Goal: Browse casually: Explore the website without a specific task or goal

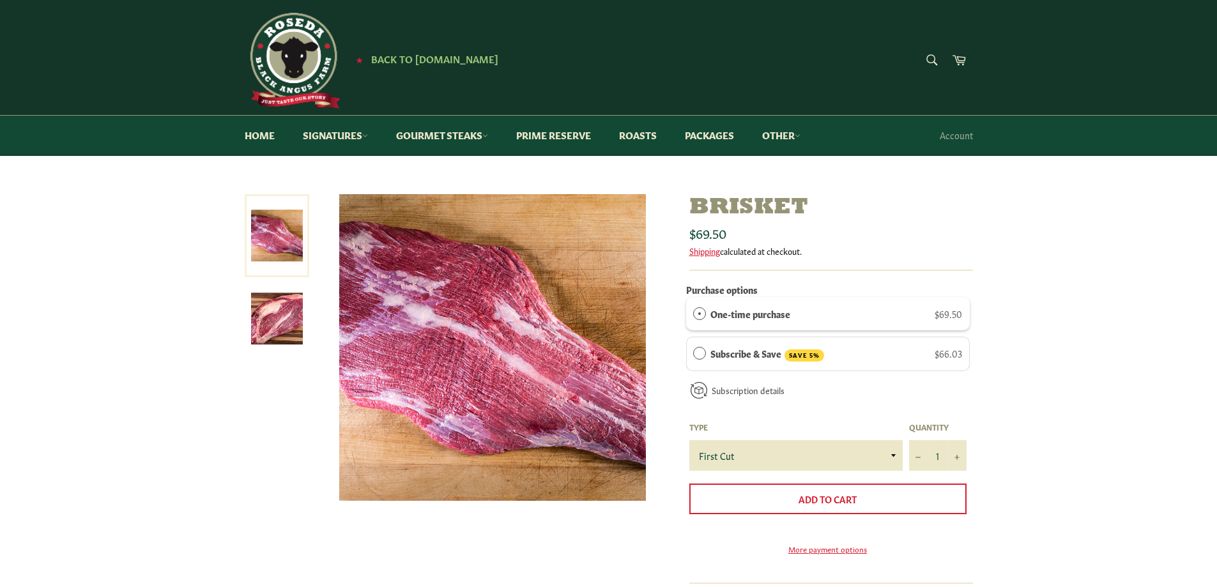
click at [287, 328] on img at bounding box center [277, 319] width 52 height 52
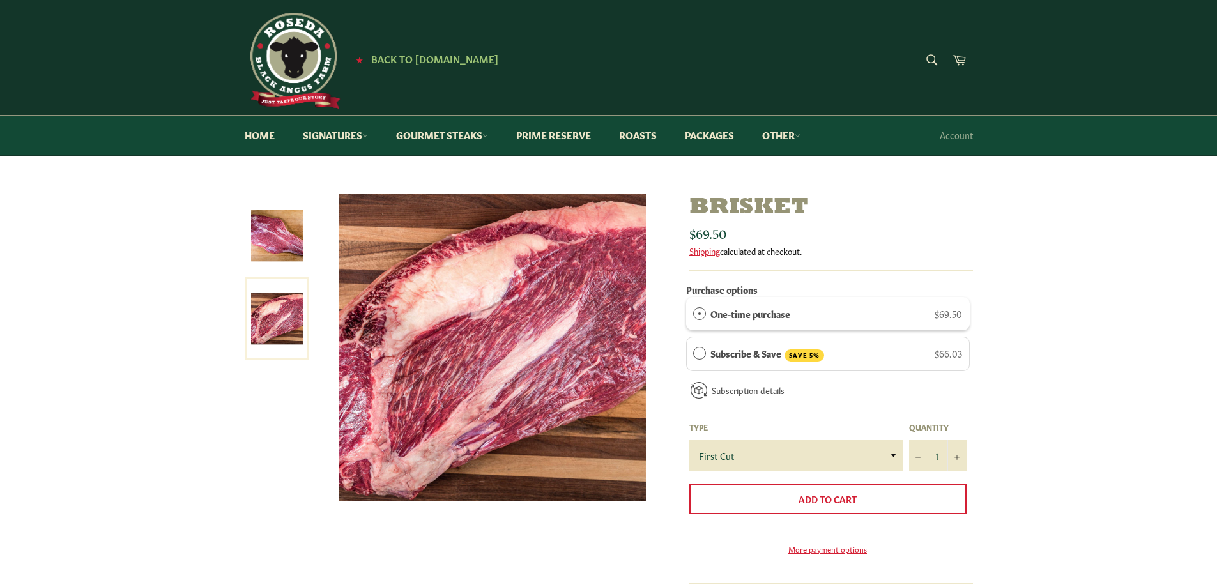
click at [291, 235] on img at bounding box center [277, 236] width 52 height 52
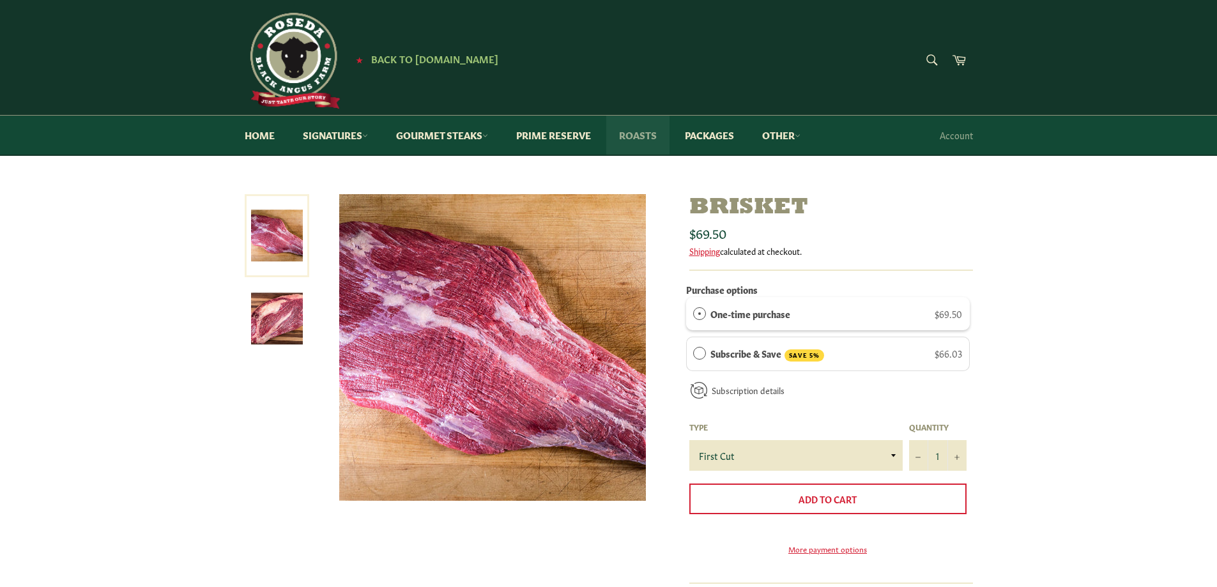
click at [641, 137] on link "Roasts" at bounding box center [637, 135] width 63 height 39
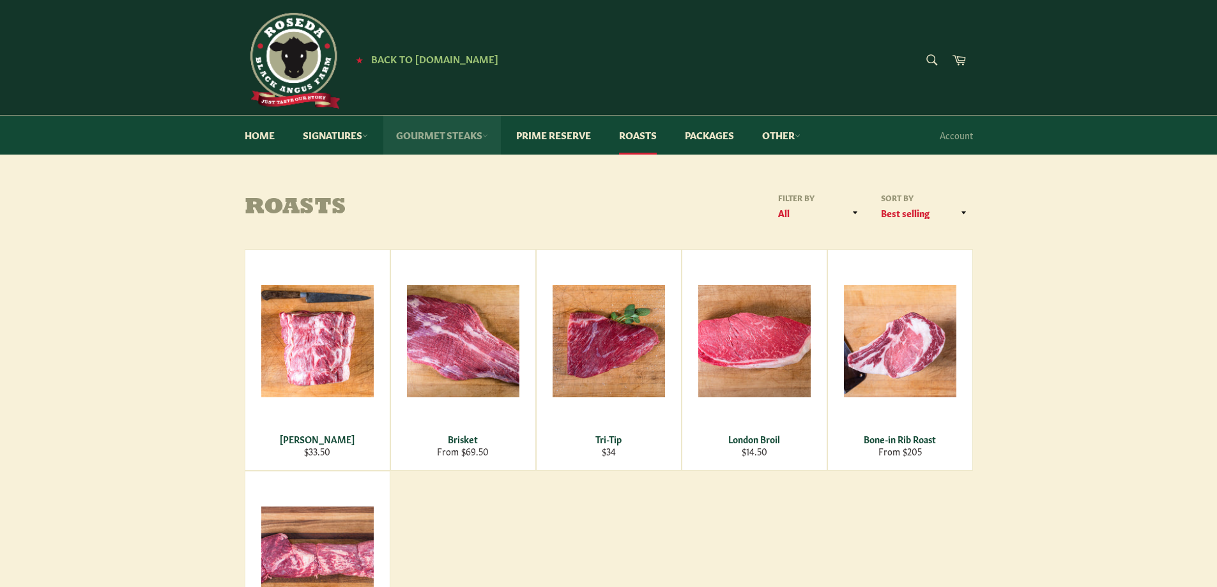
click at [447, 137] on link "Gourmet Steaks" at bounding box center [442, 135] width 118 height 39
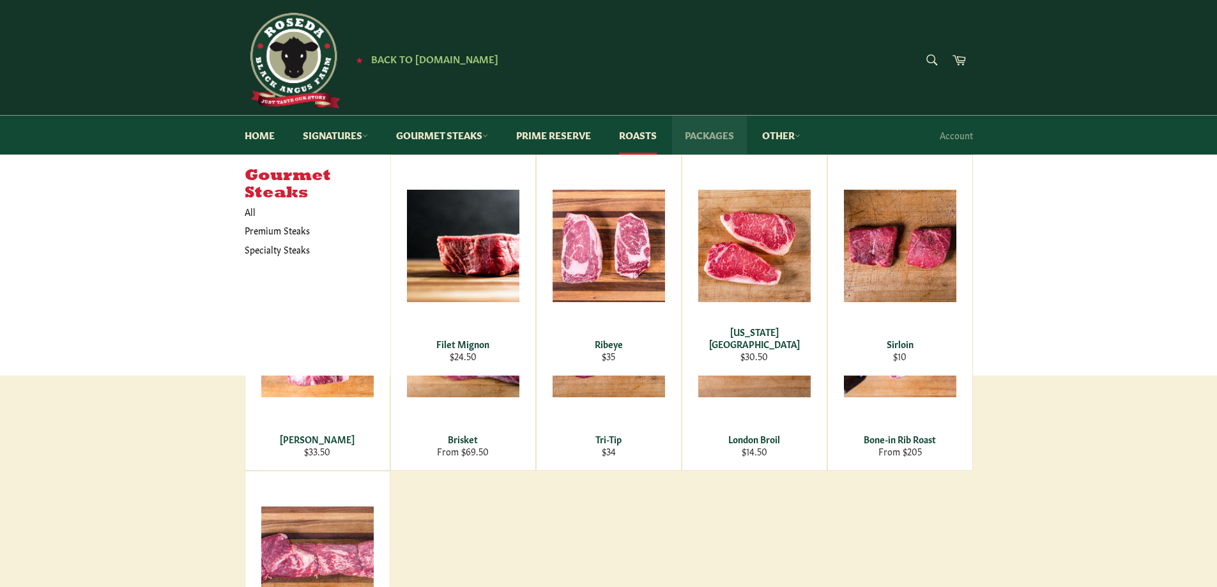
click at [710, 135] on link "Packages" at bounding box center [709, 135] width 75 height 39
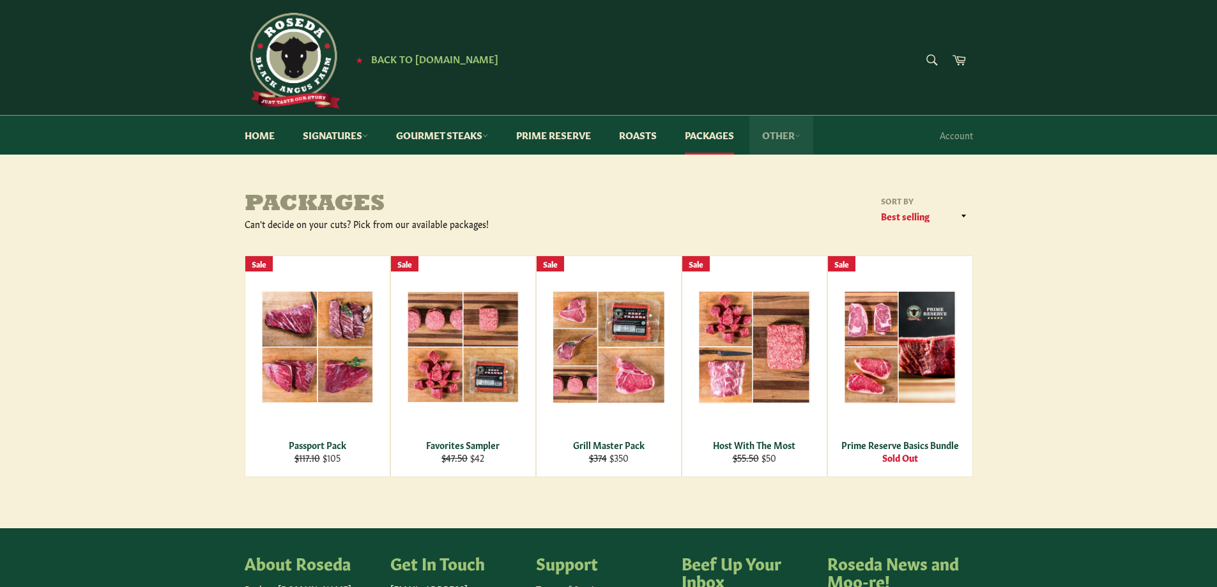
click at [782, 130] on link "Other" at bounding box center [781, 135] width 64 height 39
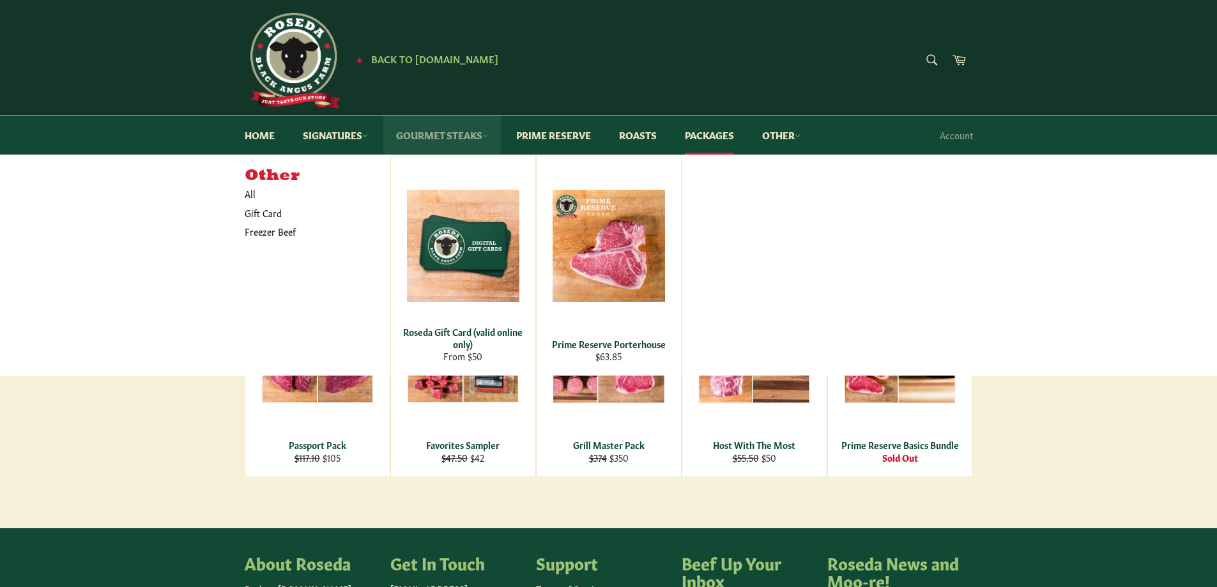
click at [449, 136] on link "Gourmet Steaks" at bounding box center [442, 135] width 118 height 39
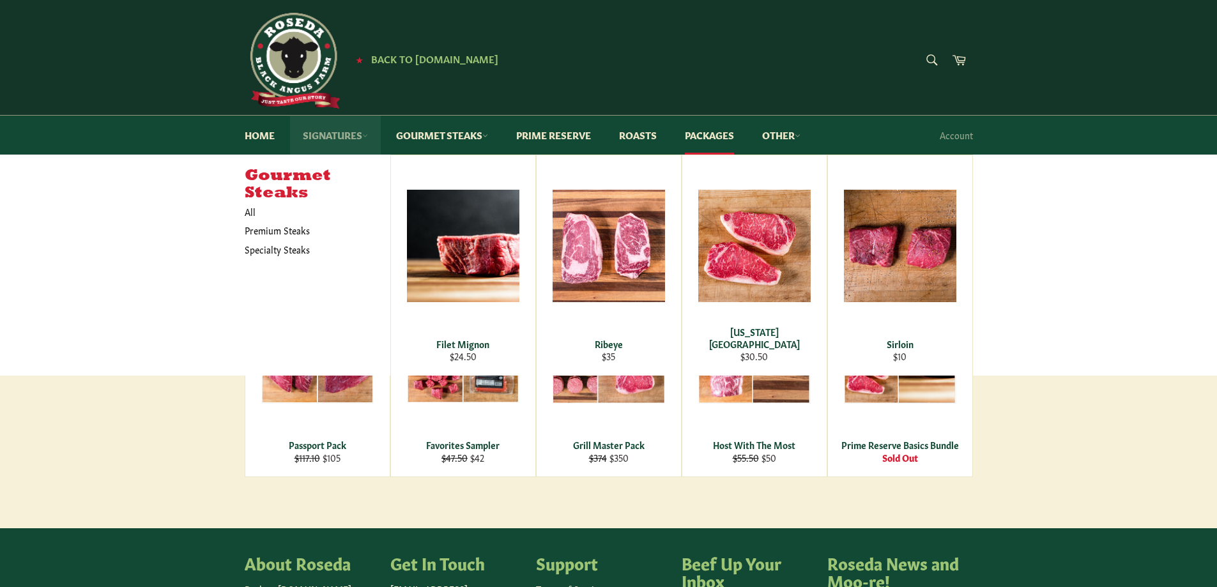
click at [346, 133] on link "Signatures" at bounding box center [335, 135] width 91 height 39
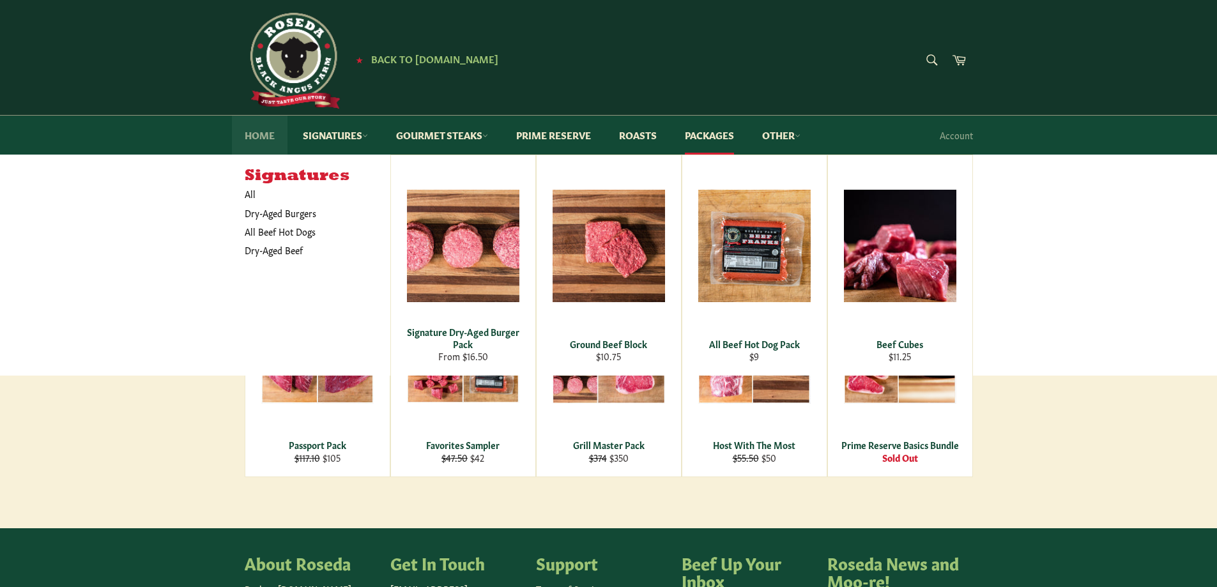
click at [240, 142] on link "Home" at bounding box center [260, 135] width 56 height 39
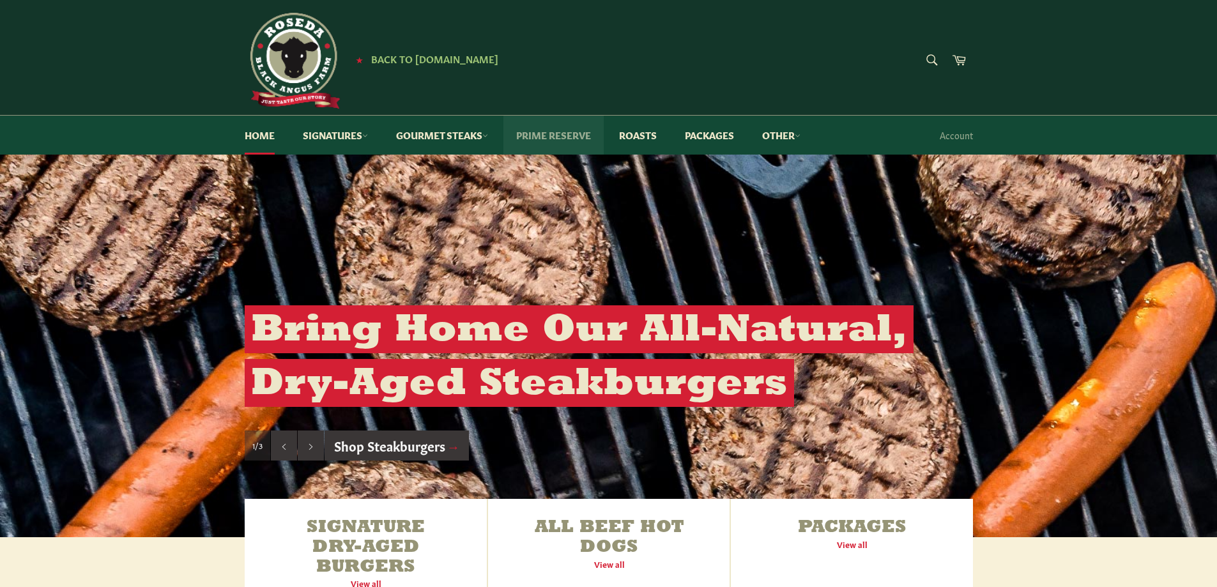
click at [544, 139] on link "Prime Reserve" at bounding box center [553, 135] width 100 height 39
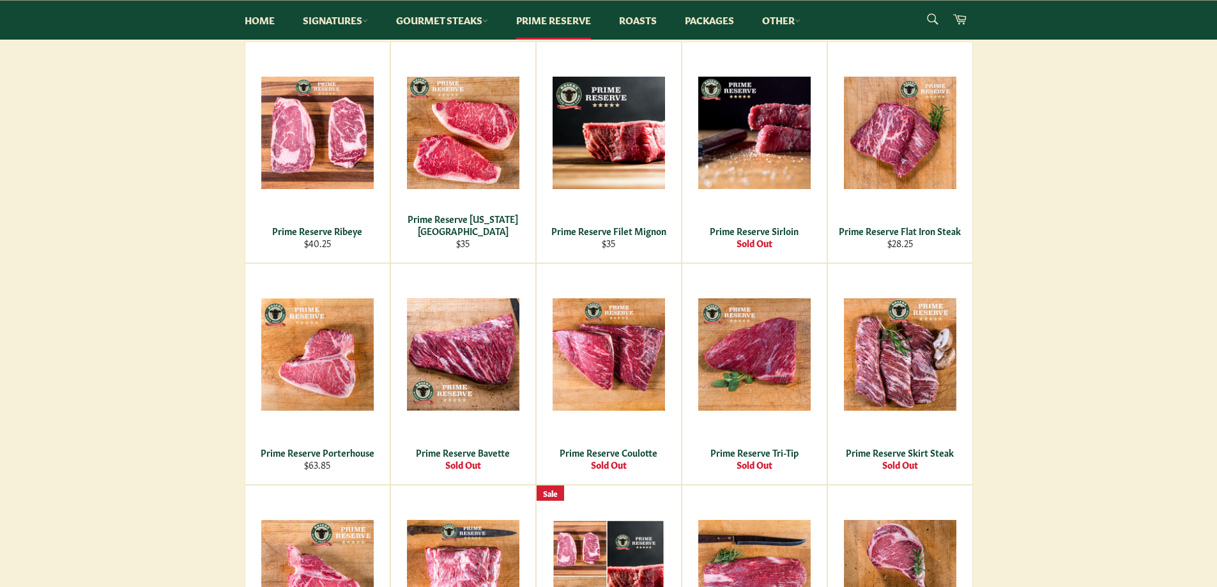
scroll to position [246, 0]
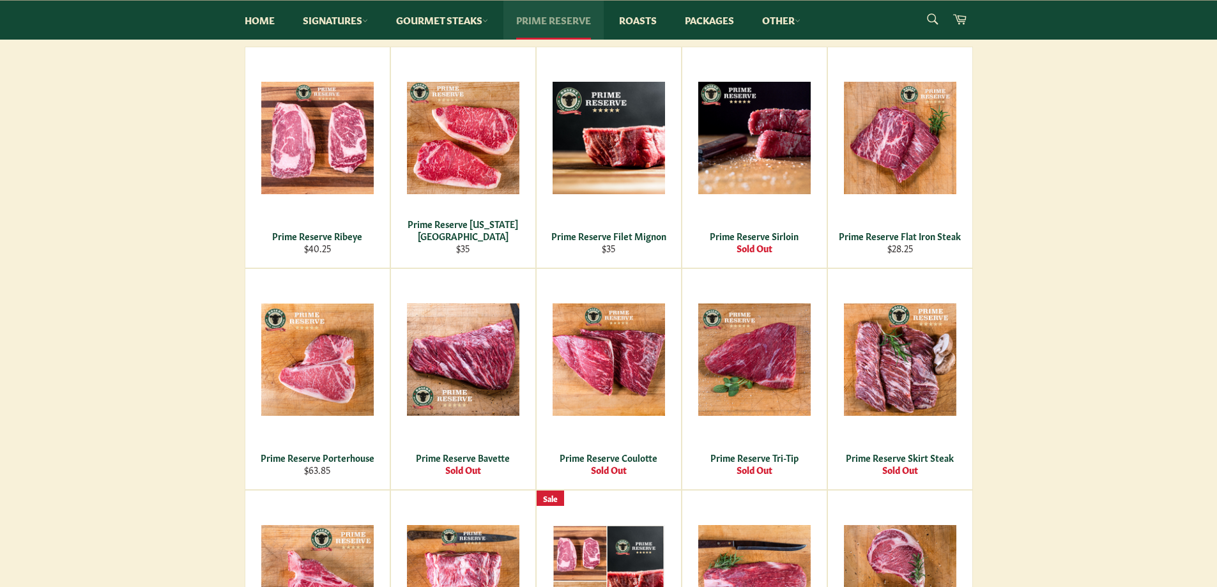
click at [567, 20] on link "Prime Reserve" at bounding box center [553, 20] width 100 height 39
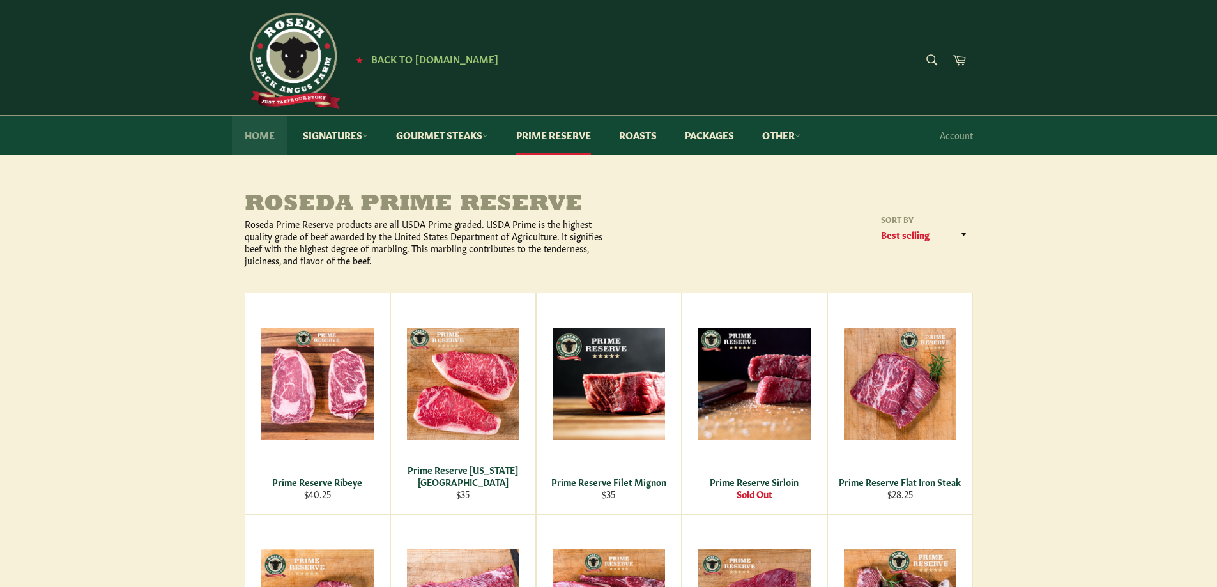
click at [252, 133] on link "Home" at bounding box center [260, 135] width 56 height 39
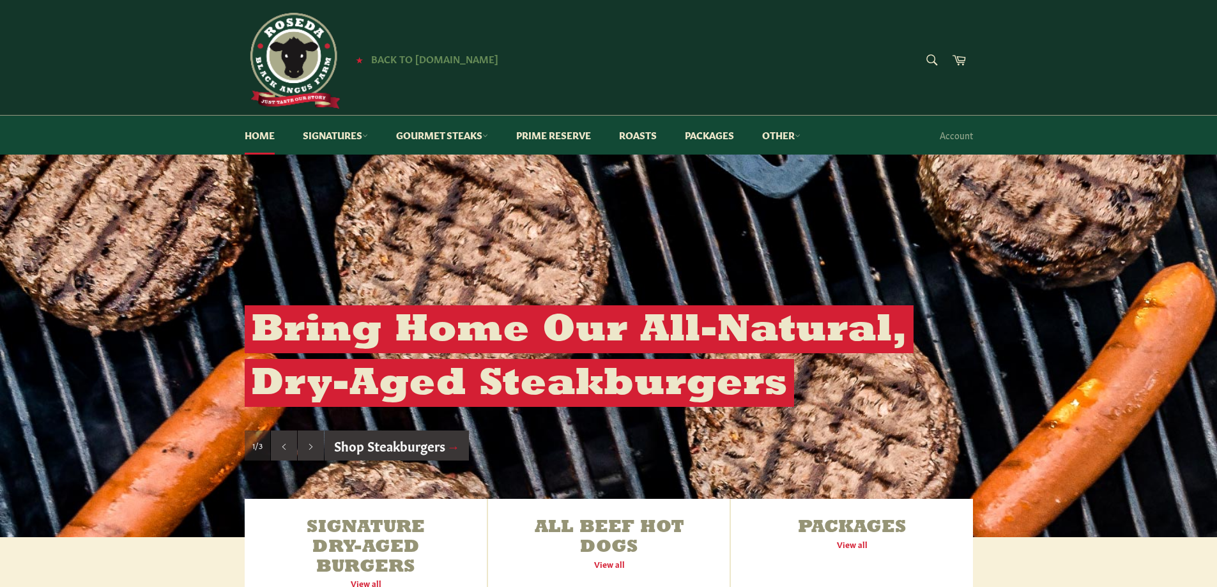
click at [445, 61] on span "Back to [DOMAIN_NAME]" at bounding box center [434, 58] width 127 height 13
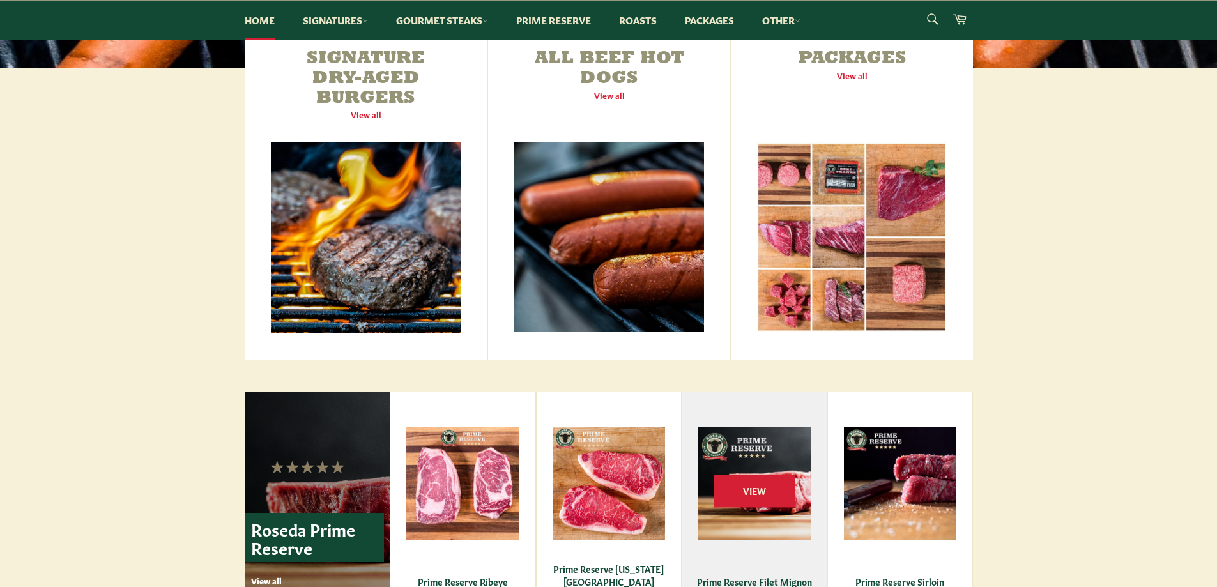
scroll to position [703, 0]
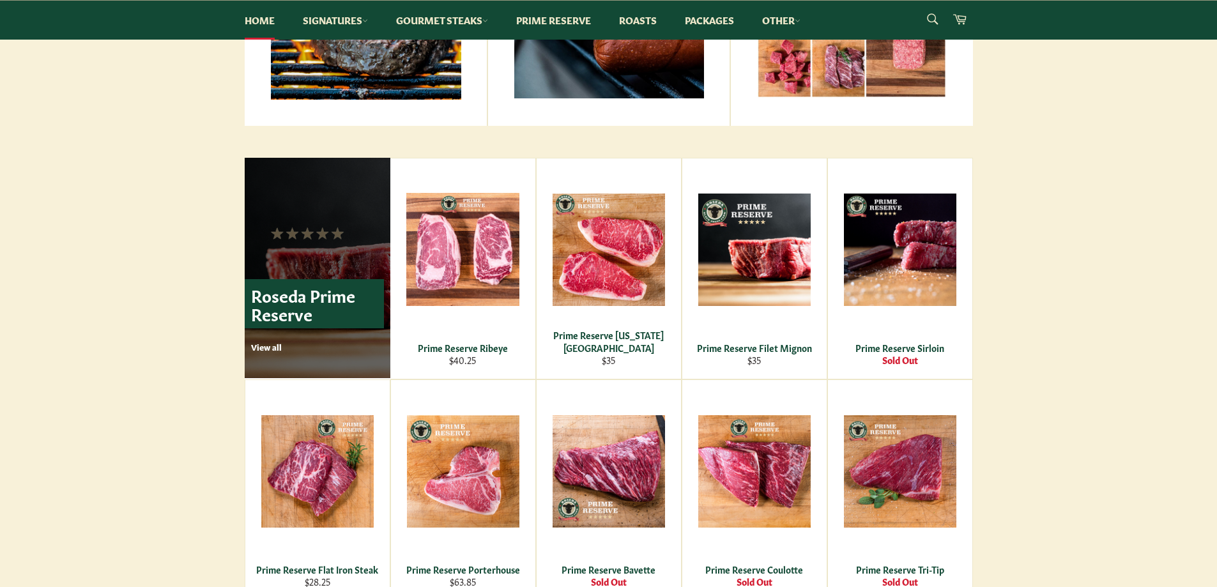
click at [271, 313] on p "Roseda Prime Reserve" at bounding box center [314, 303] width 139 height 49
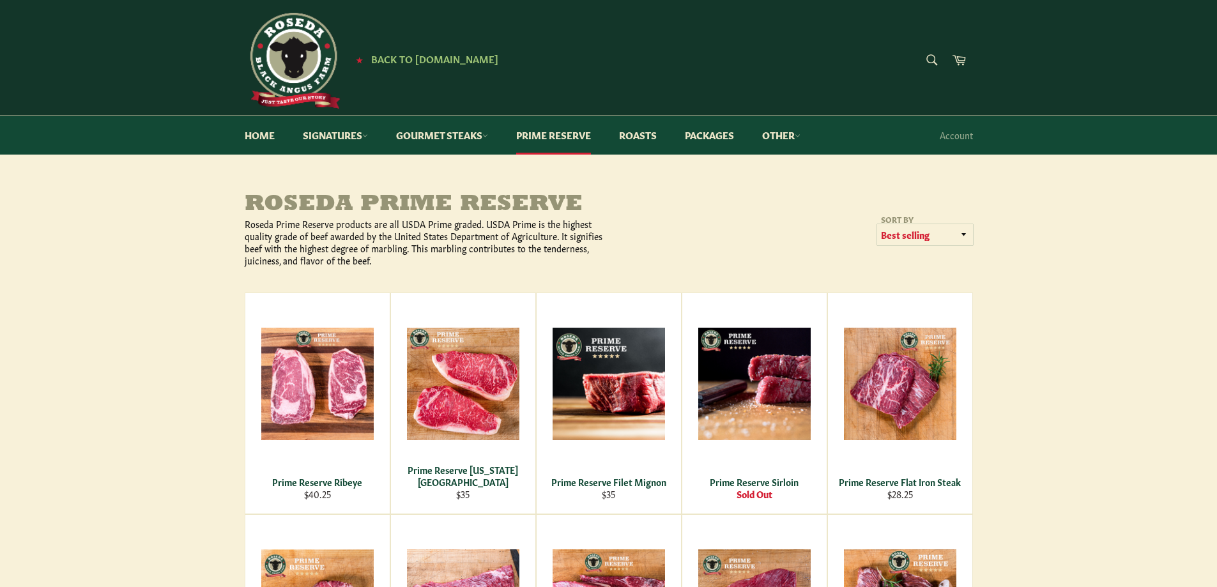
click at [901, 233] on select "Featured Best selling Alphabetically, A-Z Alphabetically, Z-A Price, low to hig…" at bounding box center [925, 234] width 96 height 21
select select "title-ascending"
click at [877, 224] on select "Featured Best selling Alphabetically, A-Z Alphabetically, Z-A Price, low to hig…" at bounding box center [925, 234] width 96 height 21
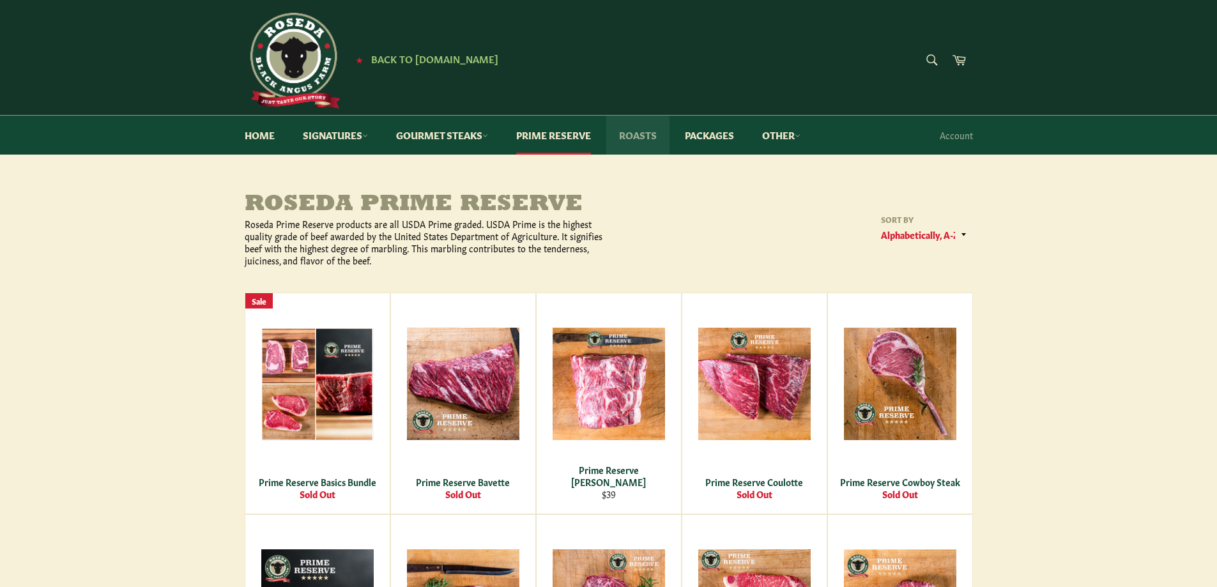
click at [654, 141] on link "Roasts" at bounding box center [637, 135] width 63 height 39
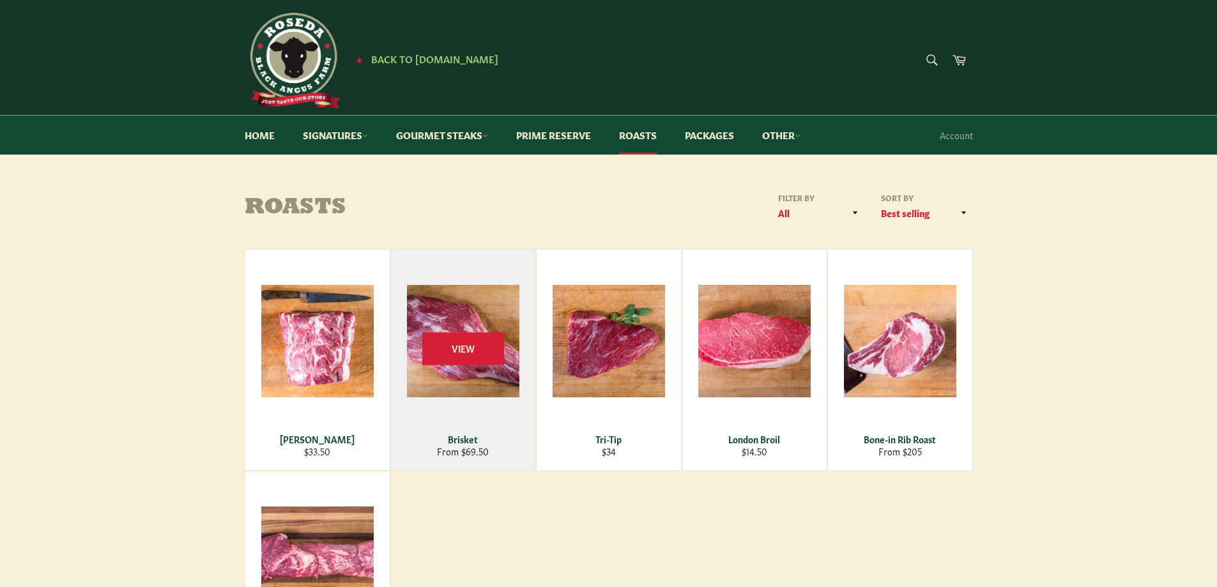
click at [452, 311] on div "View" at bounding box center [463, 360] width 144 height 220
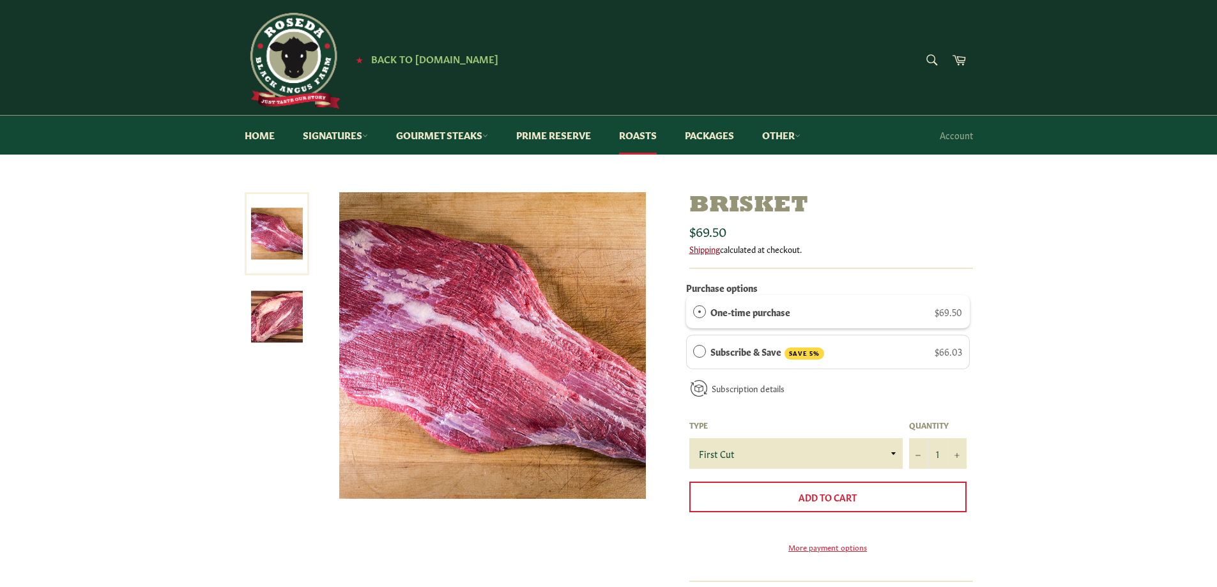
click at [697, 251] on link "Shipping" at bounding box center [704, 249] width 31 height 12
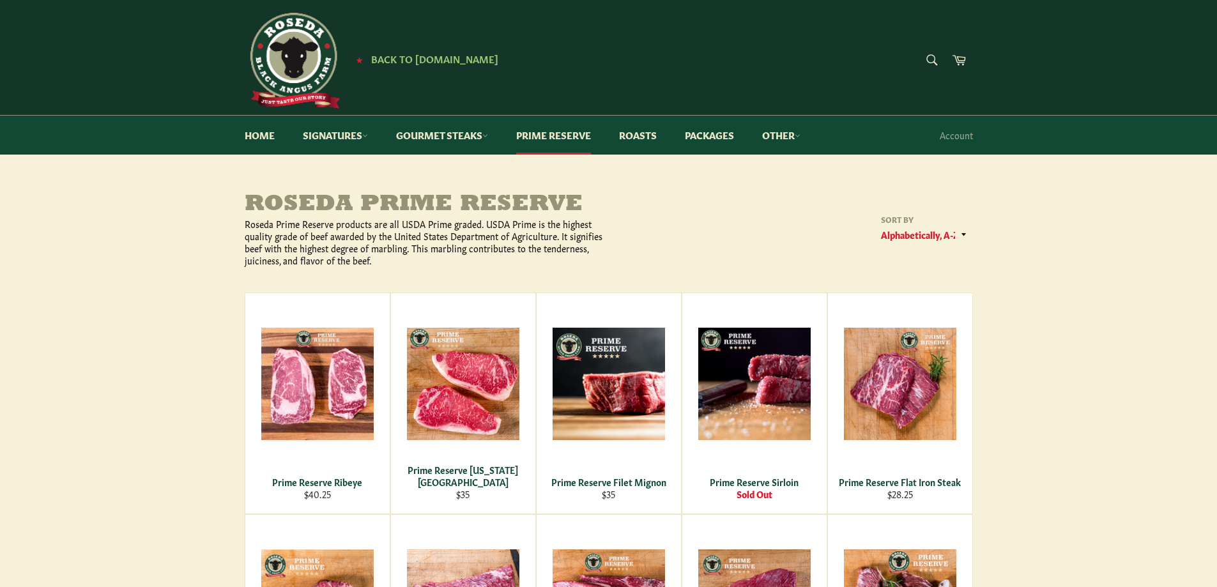
select select "title-ascending"
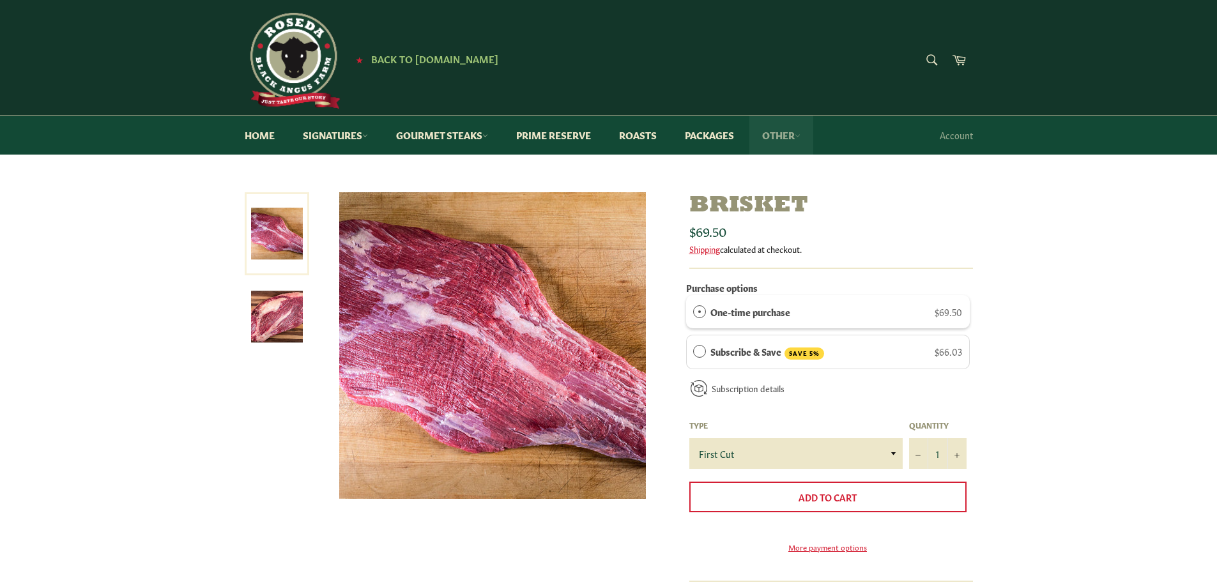
click at [800, 136] on link "Other" at bounding box center [781, 135] width 64 height 39
